Goal: Go to known website: Go to known website

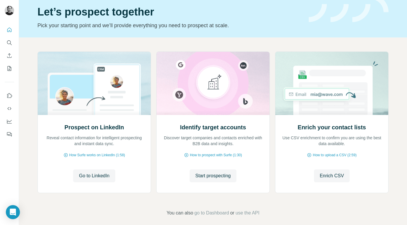
scroll to position [27, 0]
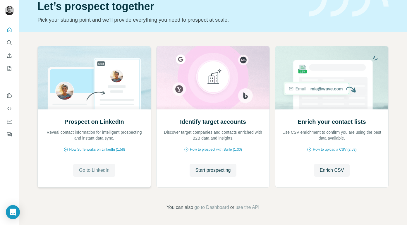
click at [101, 169] on span "Go to LinkedIn" at bounding box center [94, 170] width 30 height 7
